Goal: Book appointment/travel/reservation

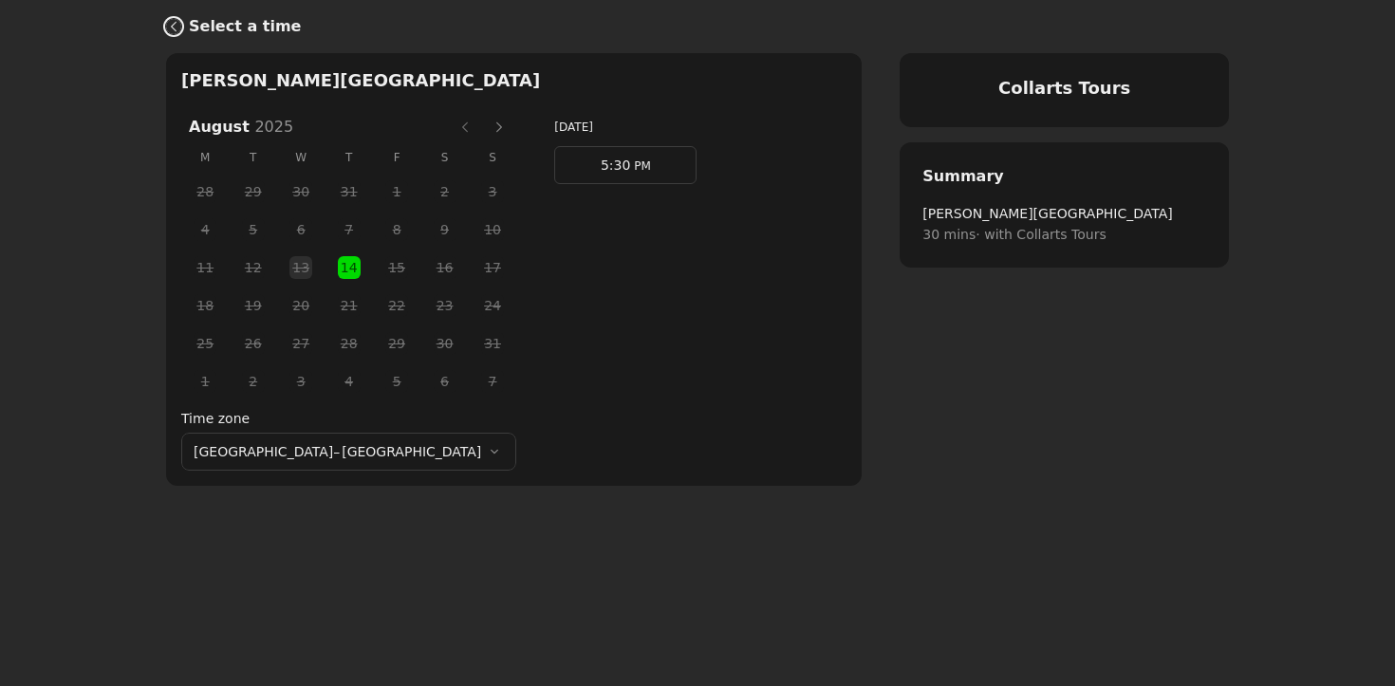
click at [174, 26] on icon "Back" at bounding box center [173, 26] width 15 height 15
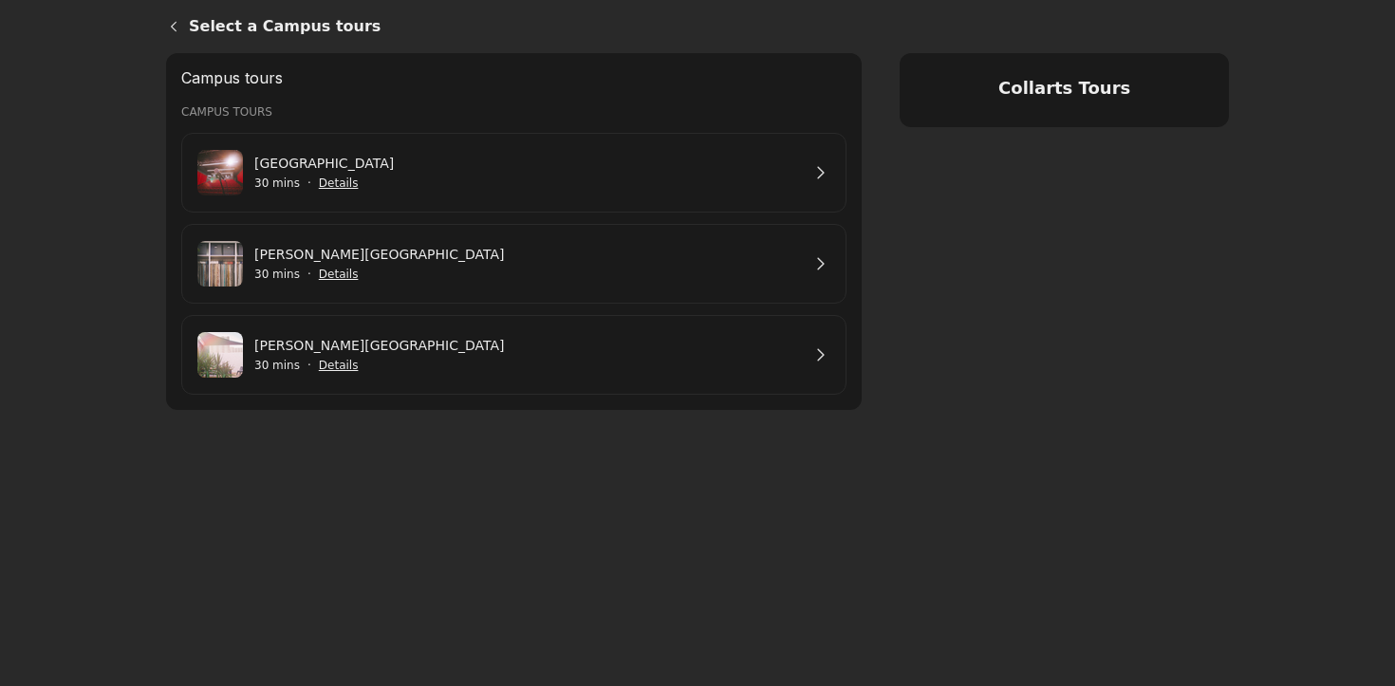
click at [401, 354] on link "[PERSON_NAME][GEOGRAPHIC_DATA]" at bounding box center [527, 345] width 546 height 21
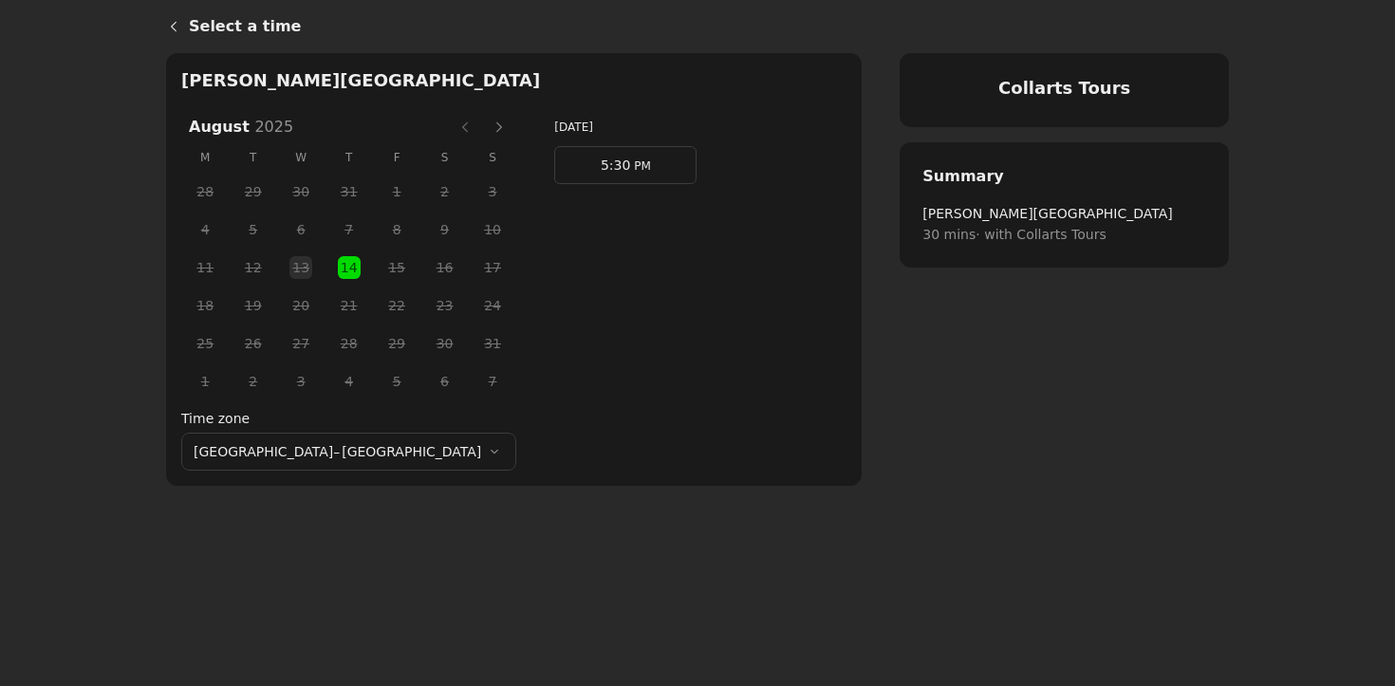
click at [484, 128] on button "Next month" at bounding box center [499, 127] width 30 height 30
click at [601, 167] on span "3:30" at bounding box center [615, 165] width 29 height 15
click at [484, 130] on button "Next month" at bounding box center [499, 127] width 30 height 30
click at [287, 341] on span "1" at bounding box center [301, 343] width 28 height 28
click at [239, 306] on span "23" at bounding box center [253, 305] width 28 height 28
